Goal: Task Accomplishment & Management: Manage account settings

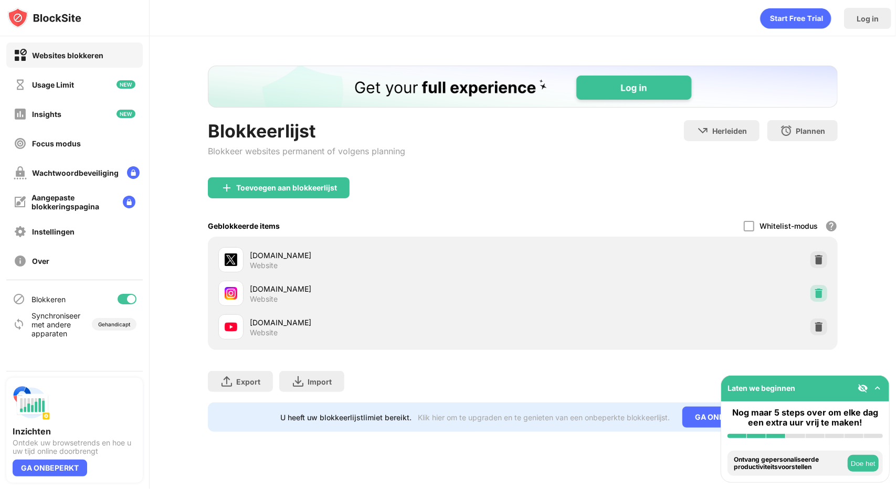
click at [824, 297] on img at bounding box center [819, 293] width 10 height 10
click at [819, 331] on div at bounding box center [818, 327] width 17 height 17
